Goal: Task Accomplishment & Management: Manage account settings

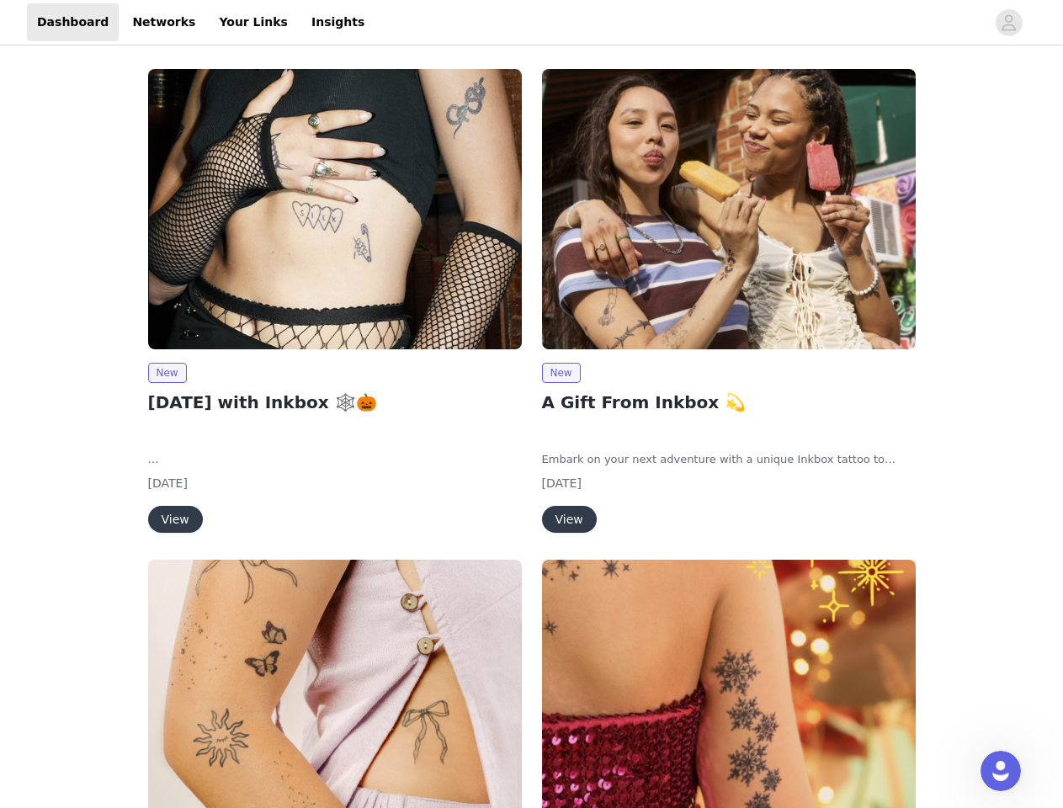
click at [532, 404] on div "New A Gift From Inkbox 💫 Embark on your next adventure with a unique Inkbox tat…" at bounding box center [729, 304] width 394 height 491
click at [531, 23] on div at bounding box center [680, 22] width 611 height 38
click at [1009, 23] on icon "avatar" at bounding box center [1009, 22] width 16 height 27
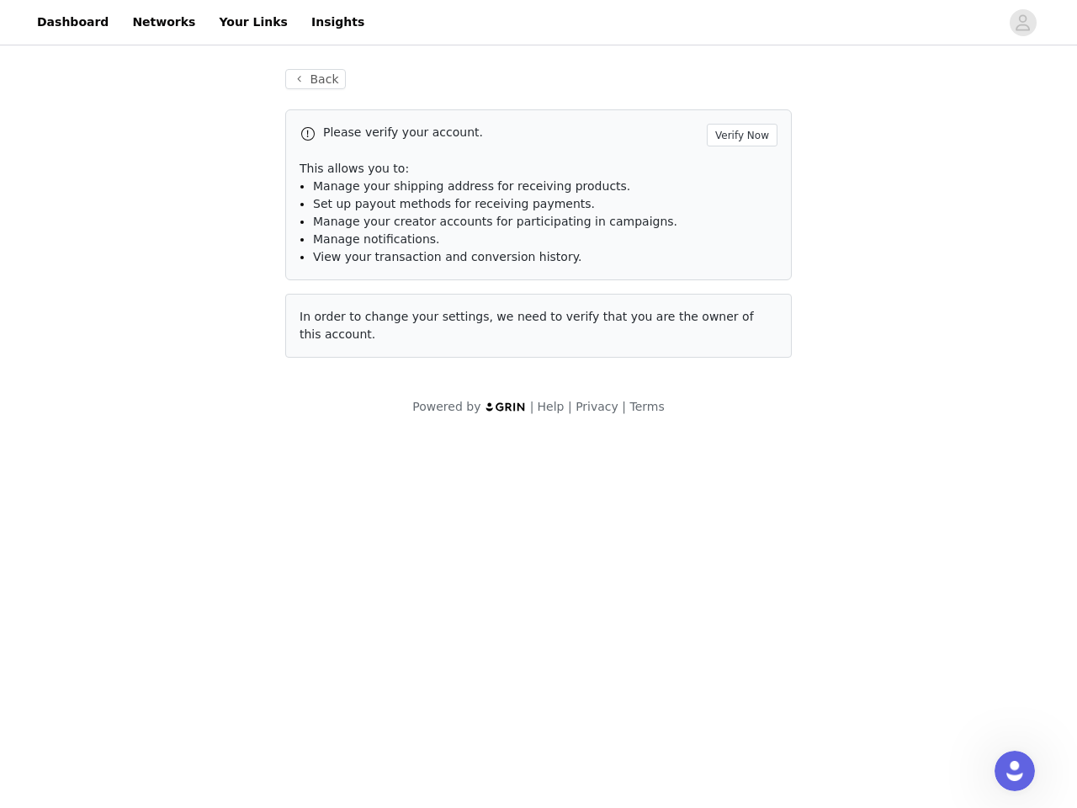
click at [167, 373] on div "Back Please verify your account. Verify Now This allows you to: Manage your shi…" at bounding box center [538, 242] width 1077 height 387
click at [174, 519] on body "Dashboard Networks Your Links Insights Back Please verify your account. Verify …" at bounding box center [538, 404] width 1077 height 808
click at [729, 209] on li "Set up payout methods for receiving payments." at bounding box center [545, 204] width 465 height 18
click at [561, 373] on div "Back Please verify your account. Verify Now This allows you to: Manage your shi…" at bounding box center [538, 223] width 547 height 349
